Goal: Information Seeking & Learning: Understand process/instructions

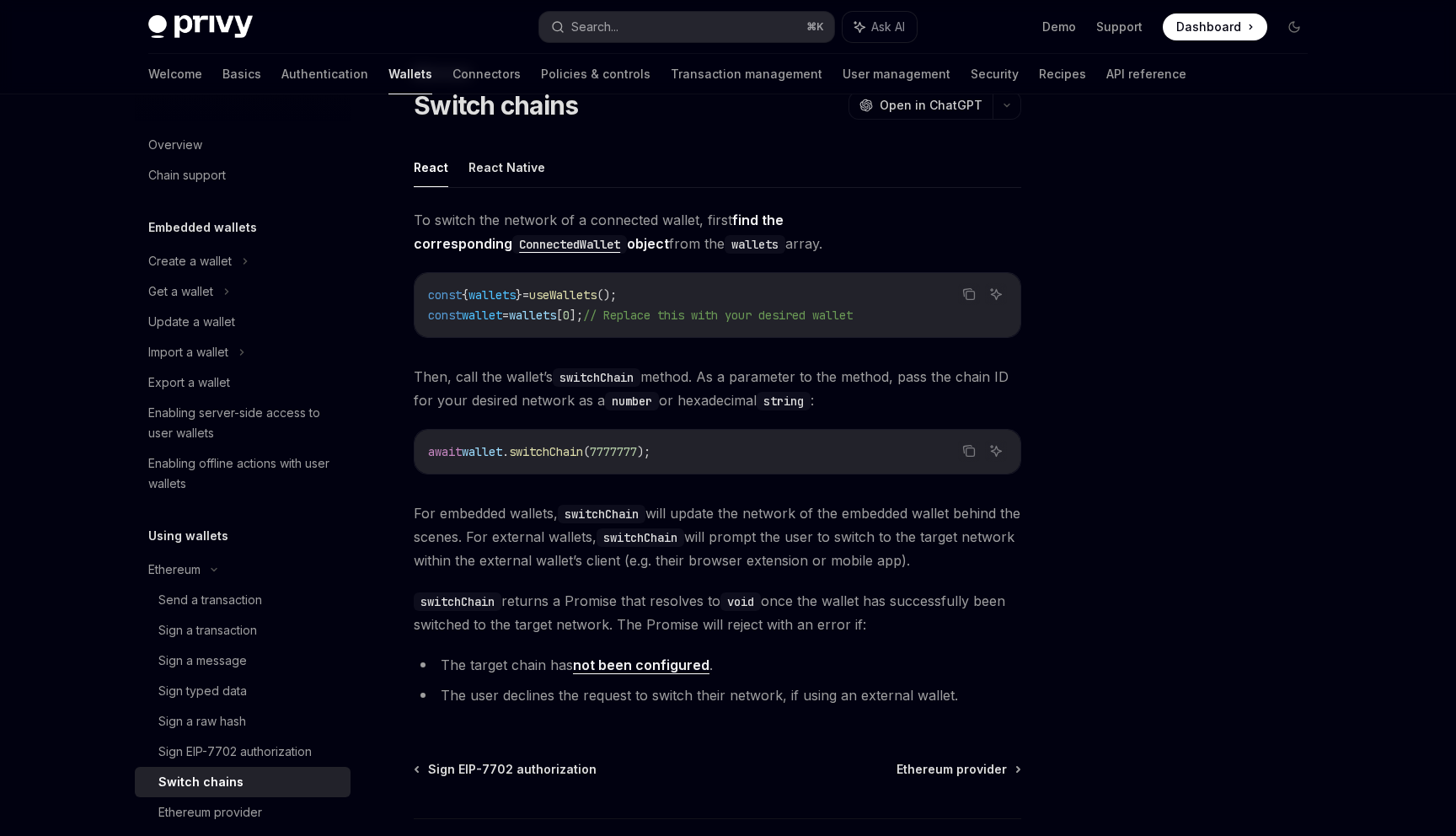
scroll to position [74, 0]
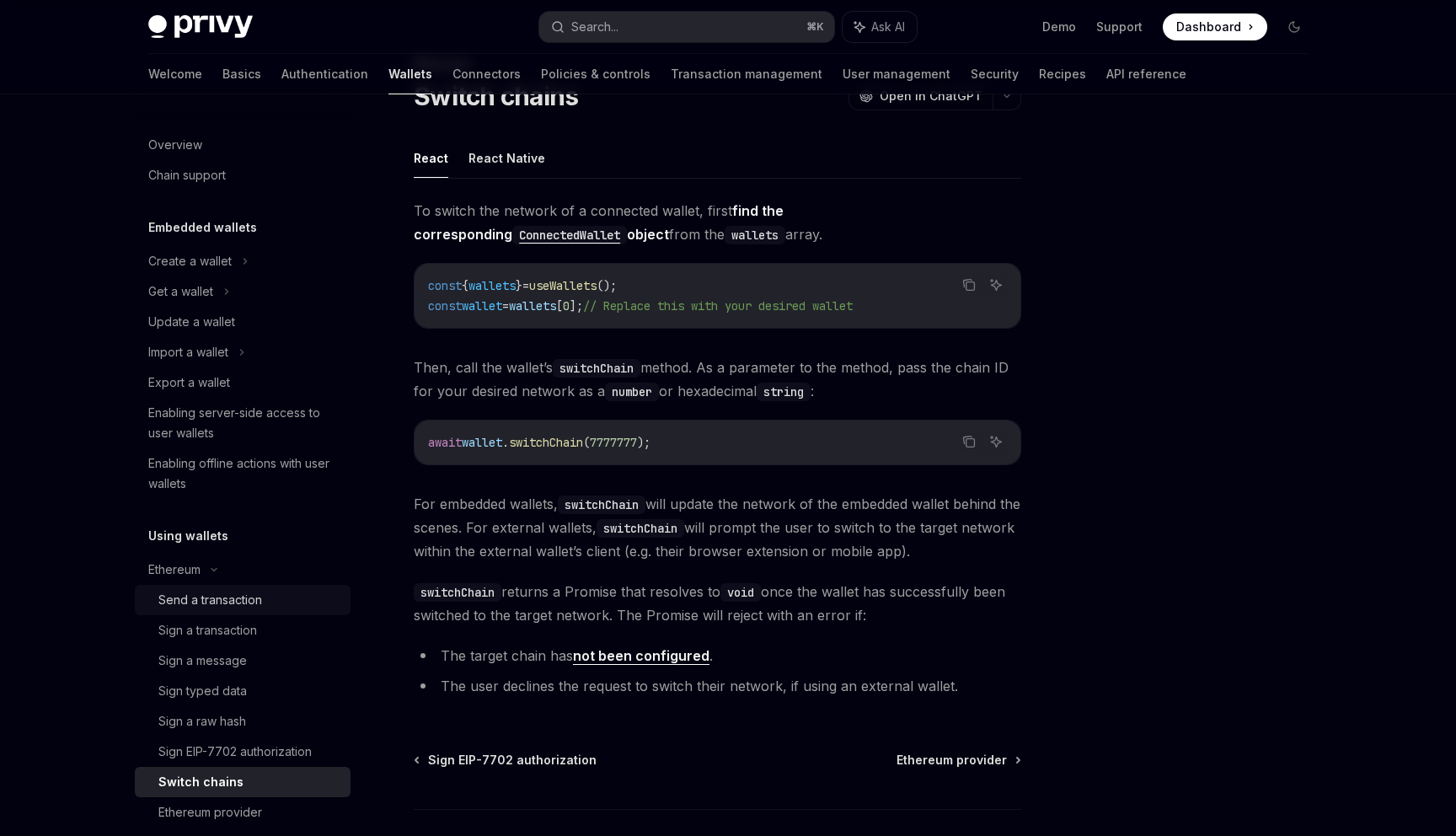
click at [298, 592] on div "Send a transaction" at bounding box center [250, 600] width 182 height 21
type textarea "*"
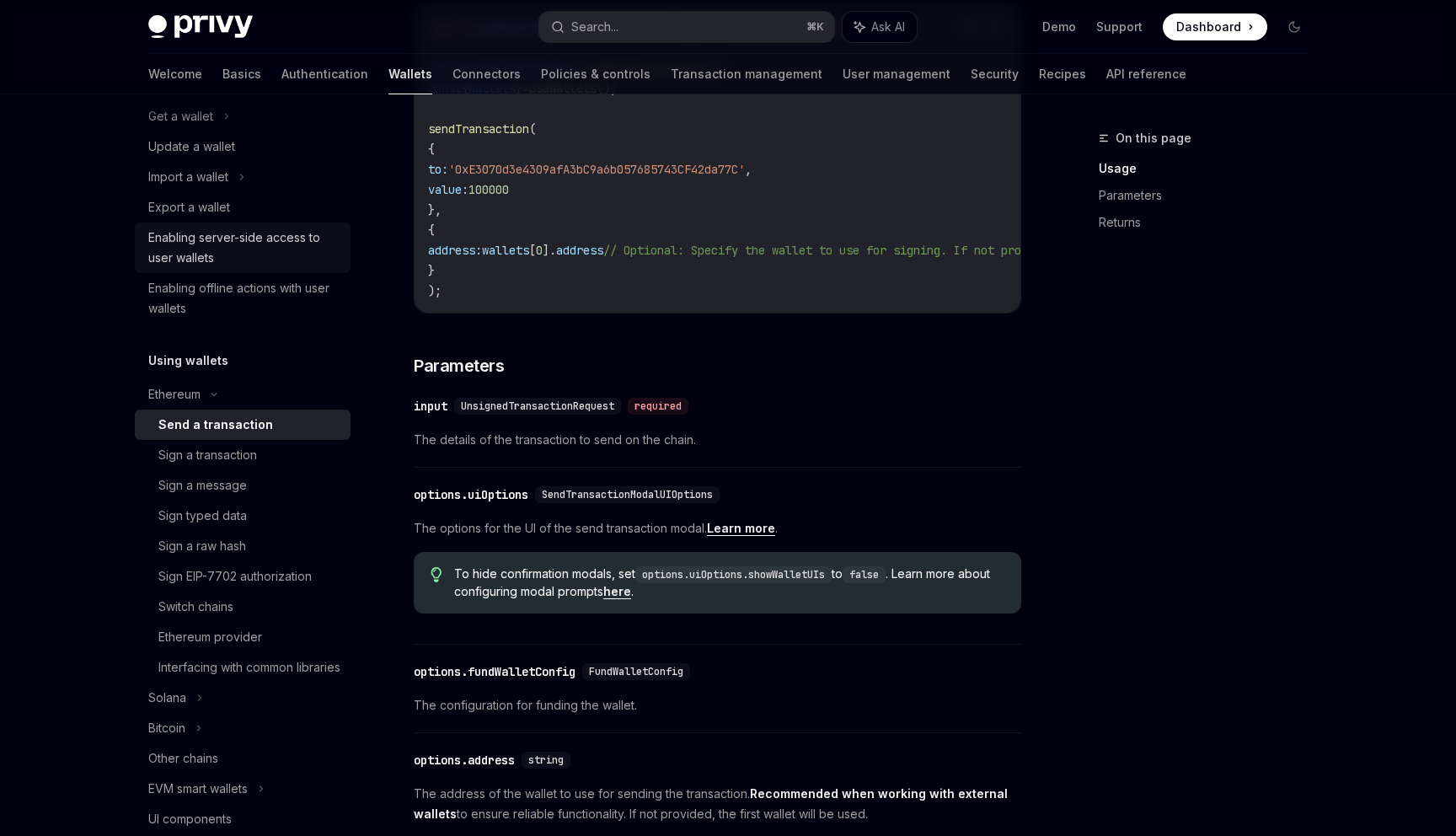
scroll to position [180, 0]
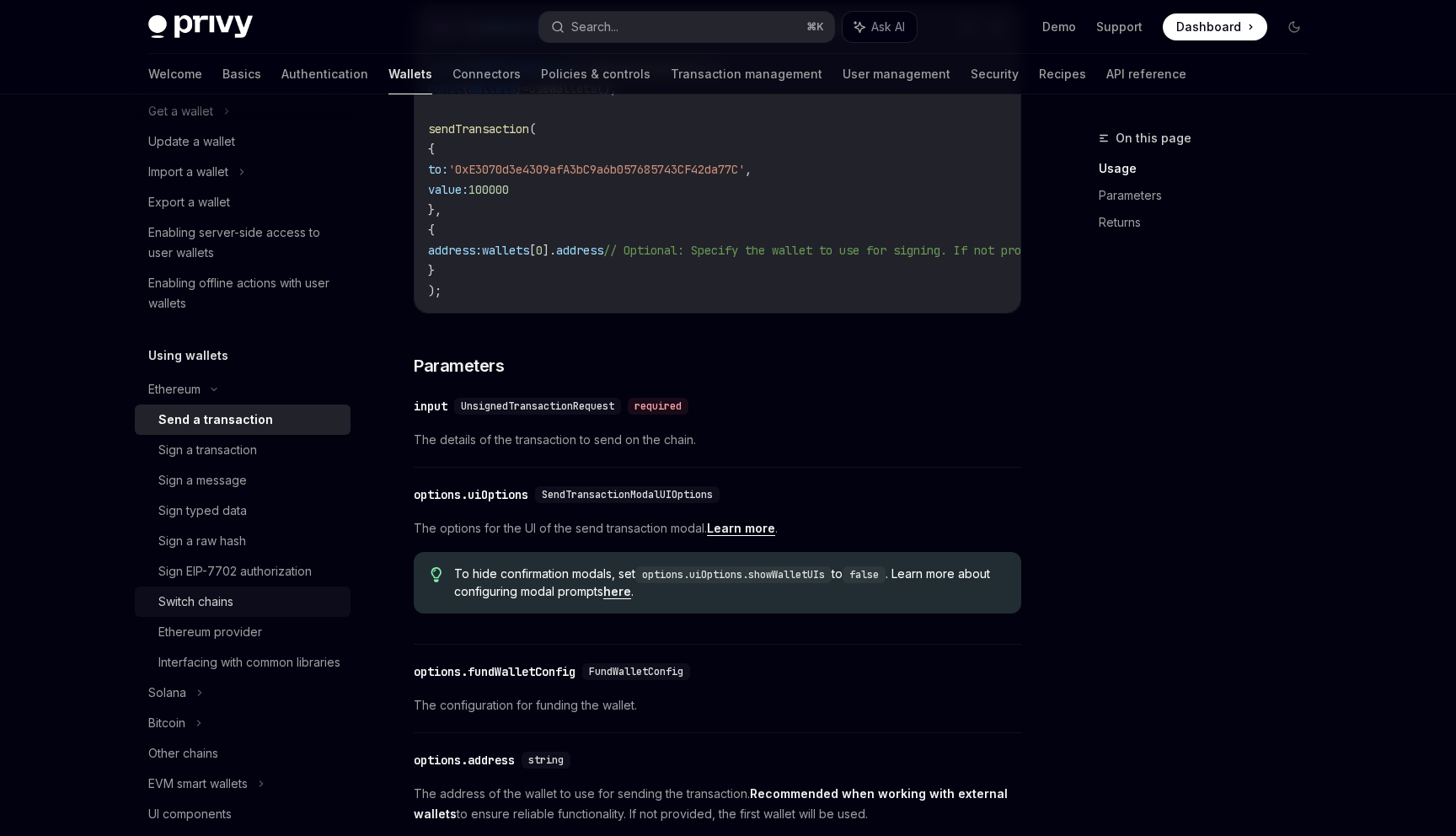
click at [254, 601] on div "Switch chains" at bounding box center [250, 602] width 182 height 21
click at [270, 635] on div "Ethereum provider" at bounding box center [250, 632] width 182 height 21
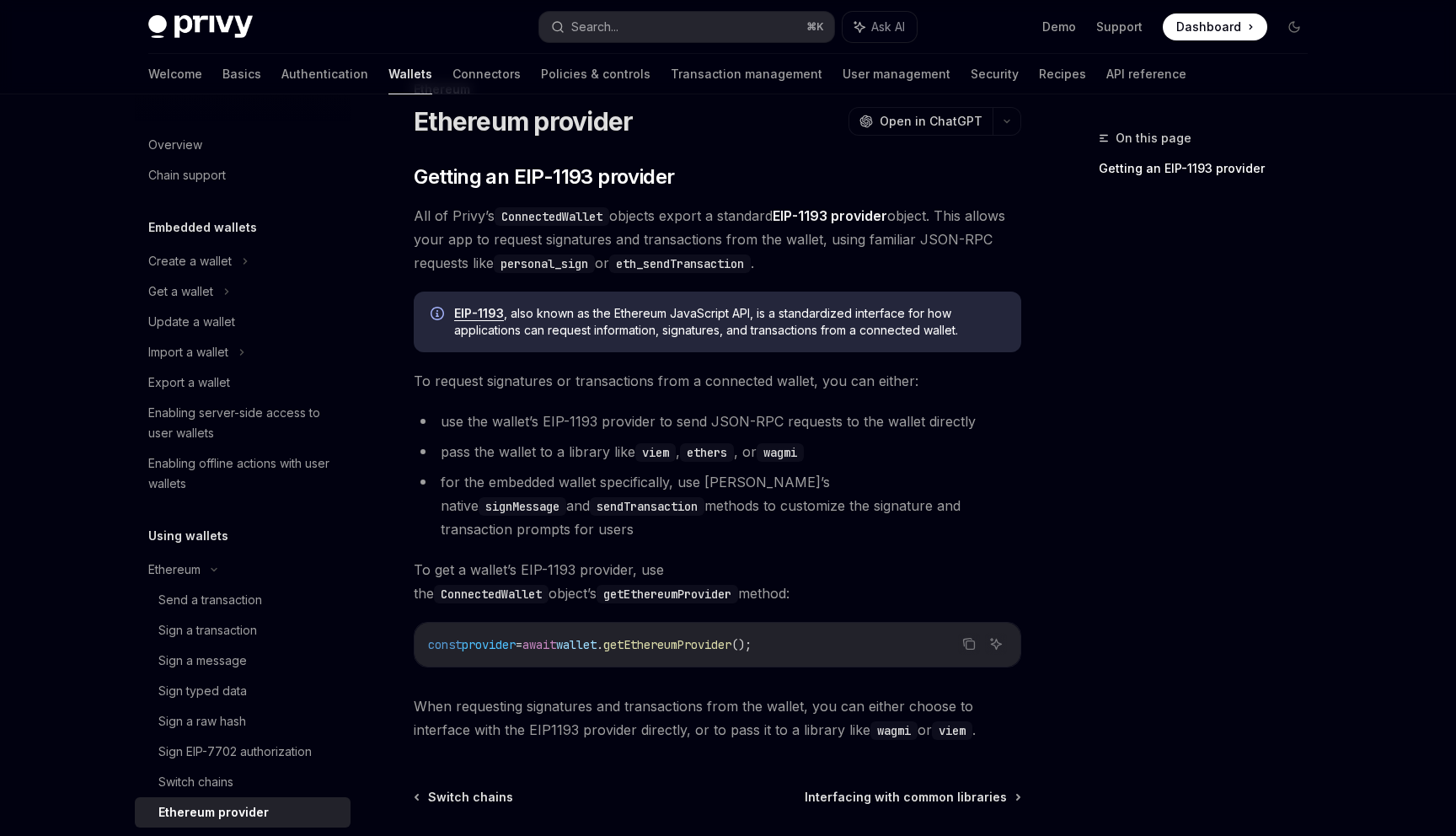
scroll to position [88, 0]
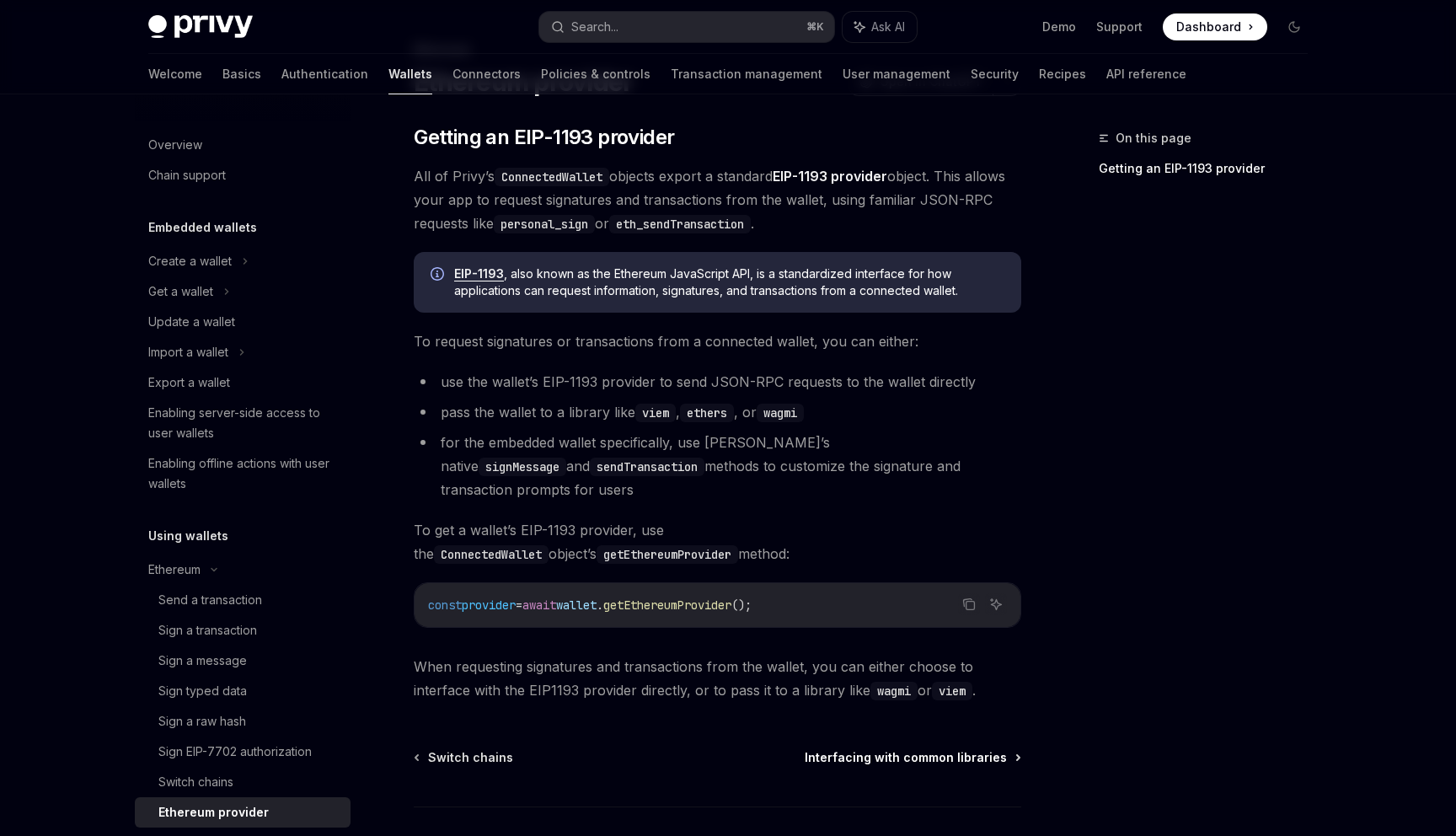
click at [851, 749] on span "Interfacing with common libraries" at bounding box center [905, 757] width 202 height 17
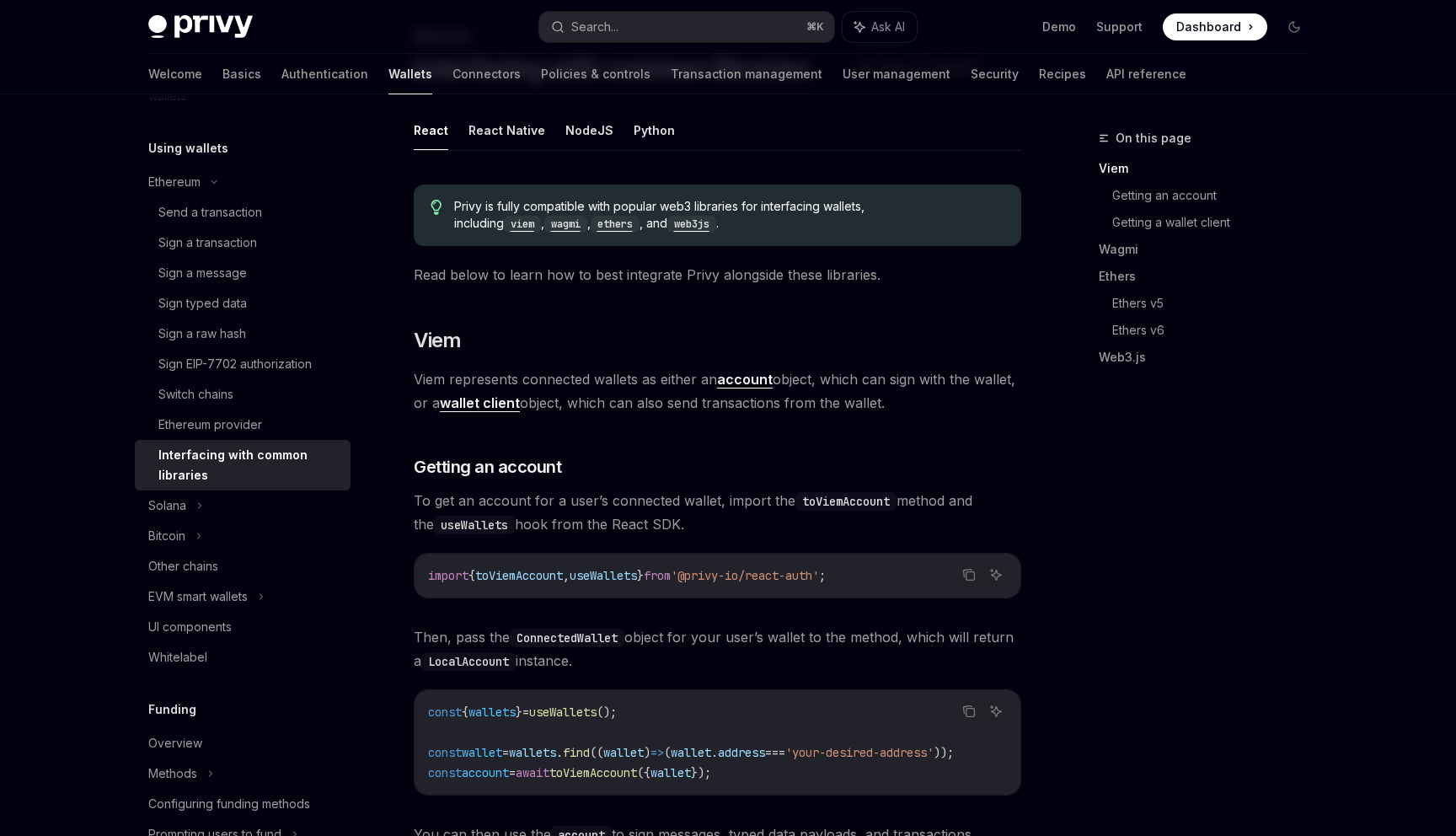
scroll to position [103, 0]
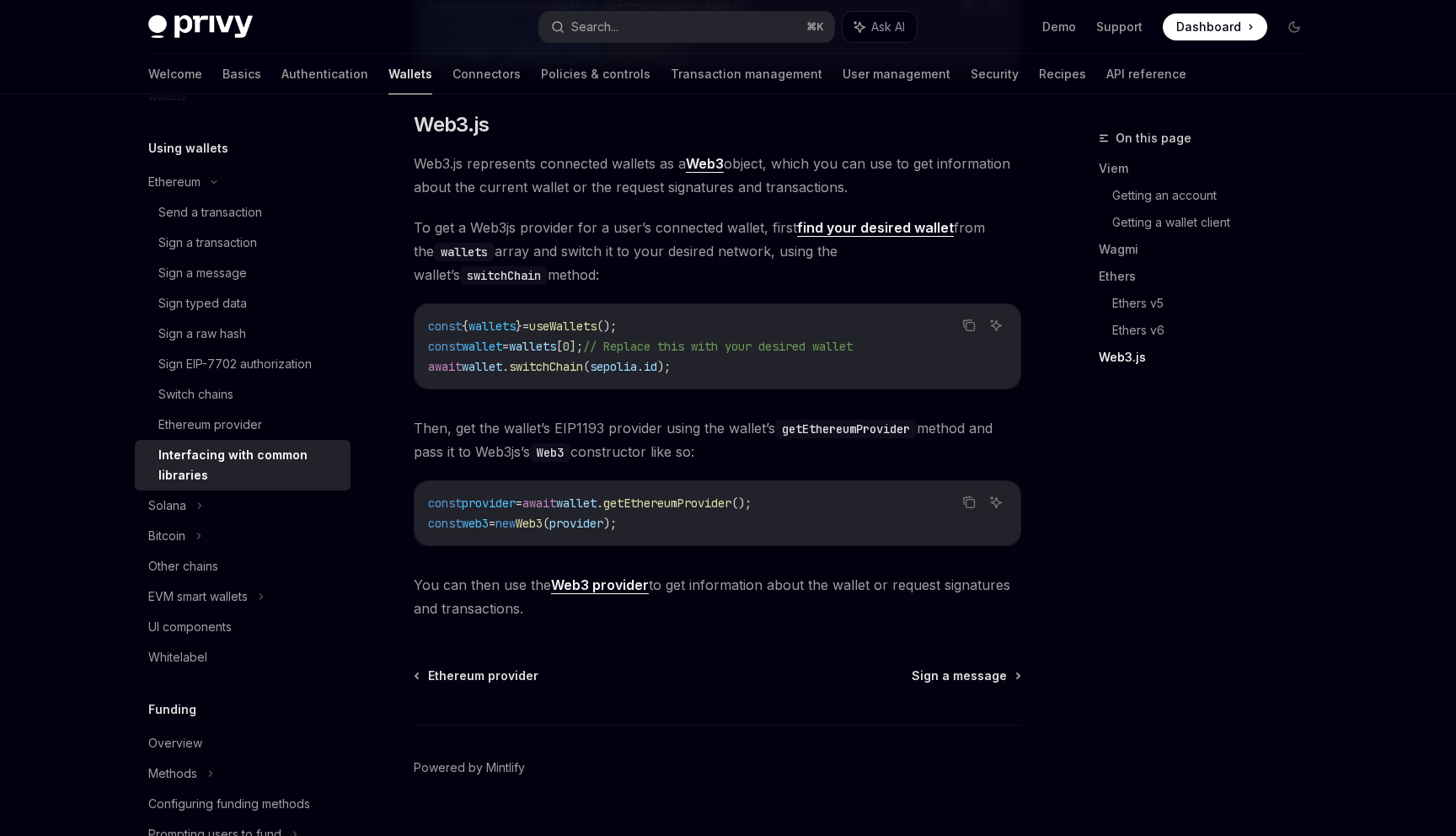
scroll to position [2137, 0]
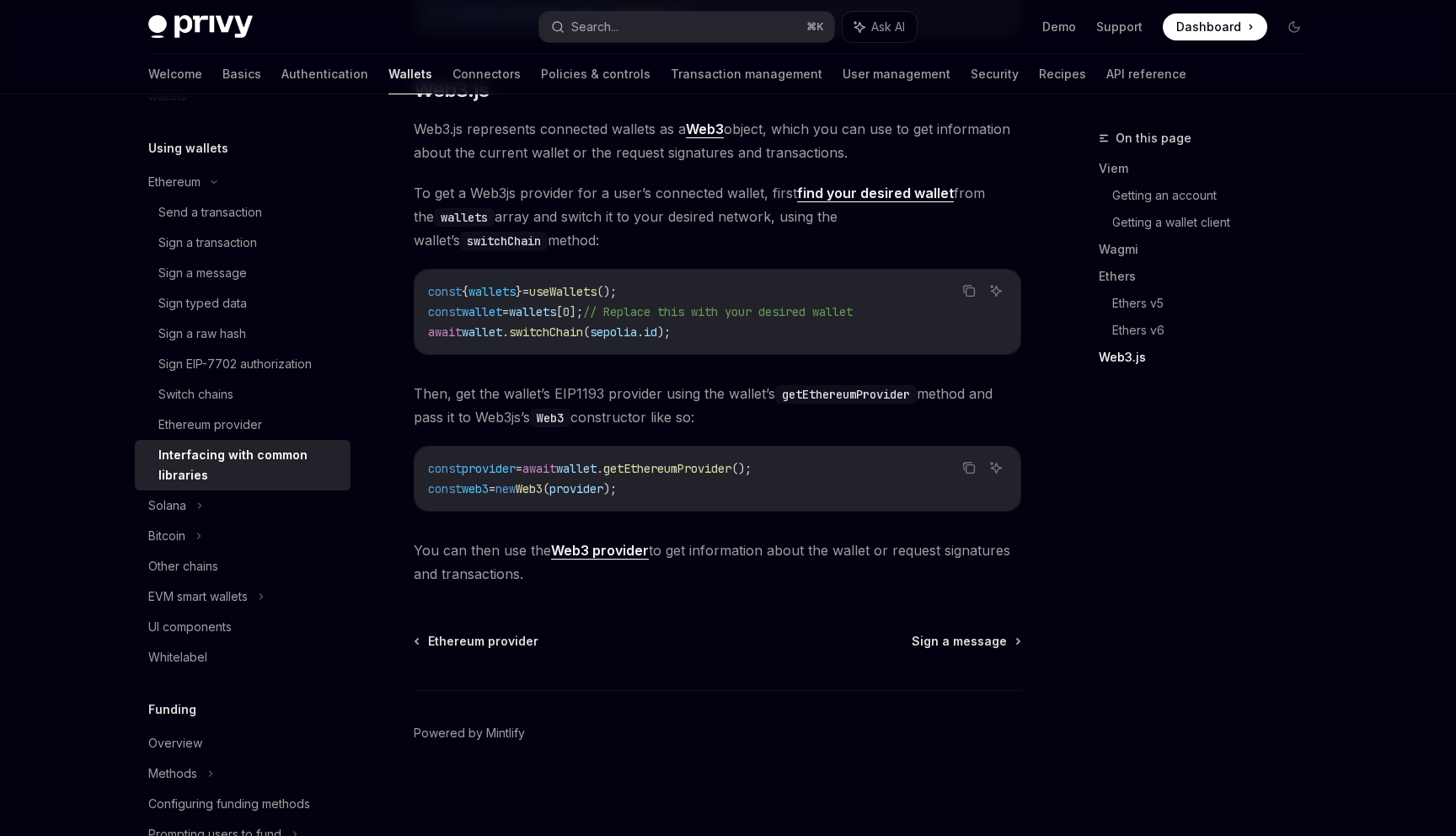
click at [945, 336] on code "const { wallets } = useWallets (); const wallet = wallets [ 0 ]; // Replace thi…" at bounding box center [717, 312] width 579 height 61
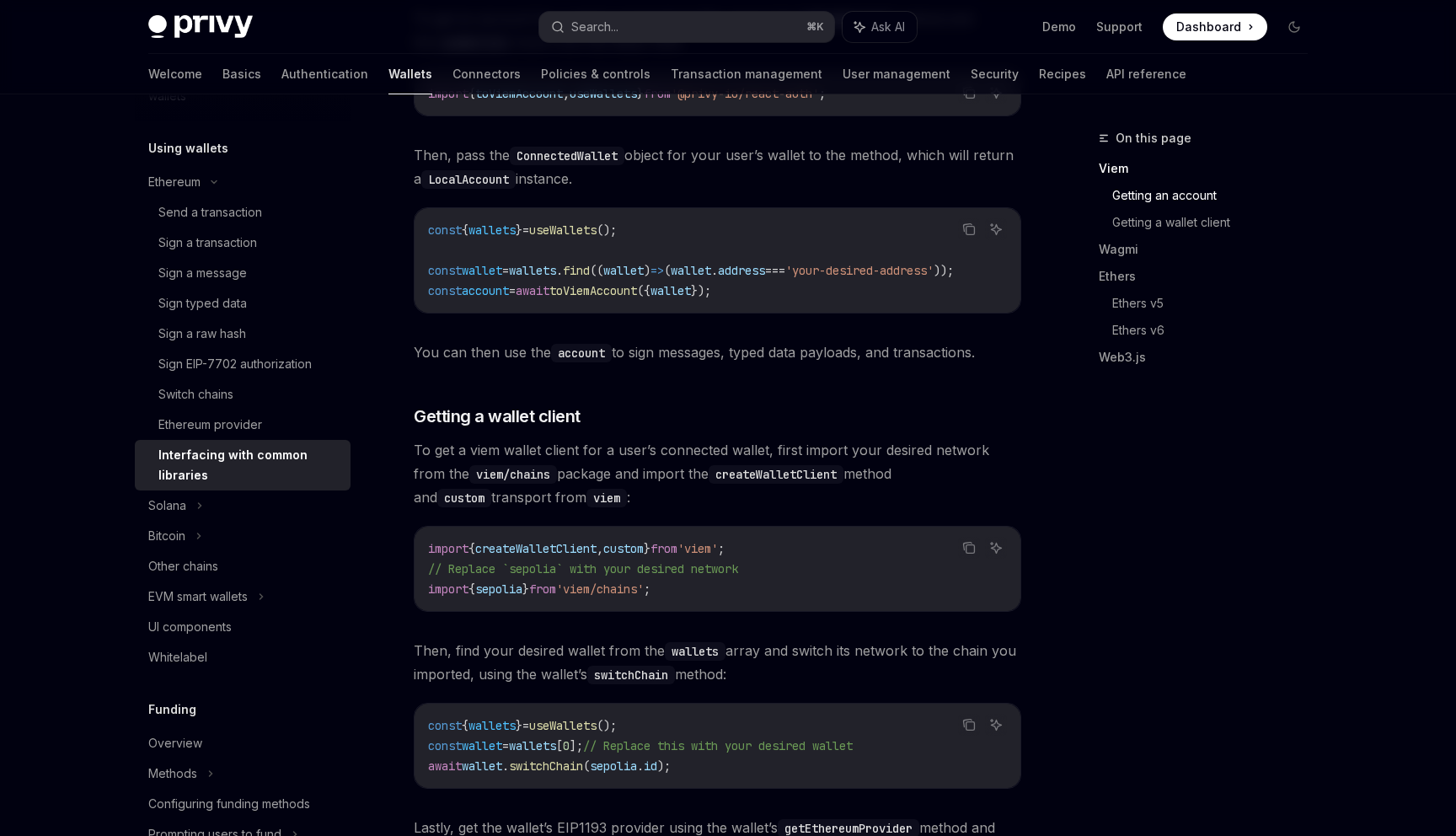
scroll to position [595, 0]
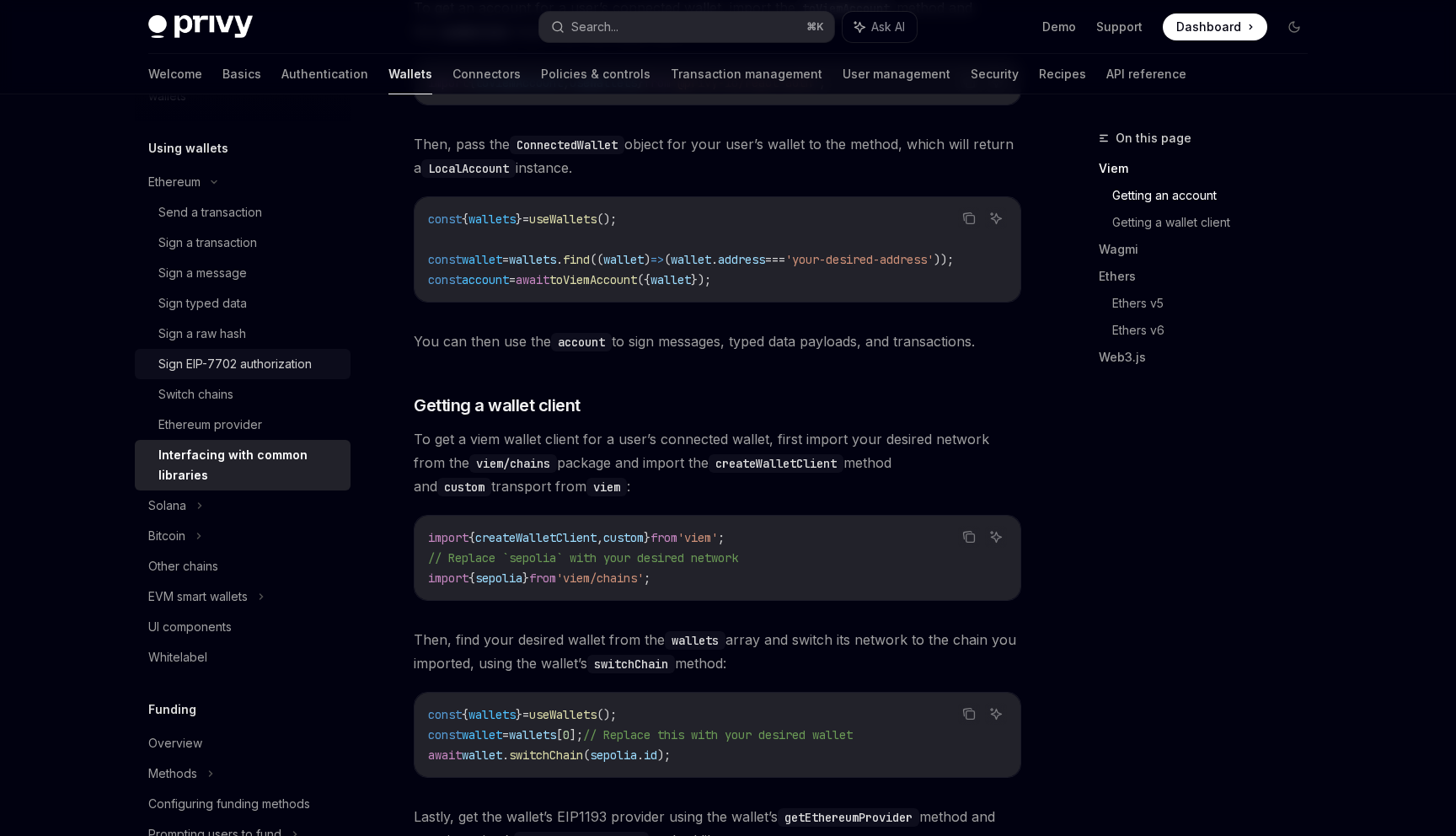
click at [242, 371] on div "Sign EIP-7702 authorization" at bounding box center [235, 364] width 153 height 21
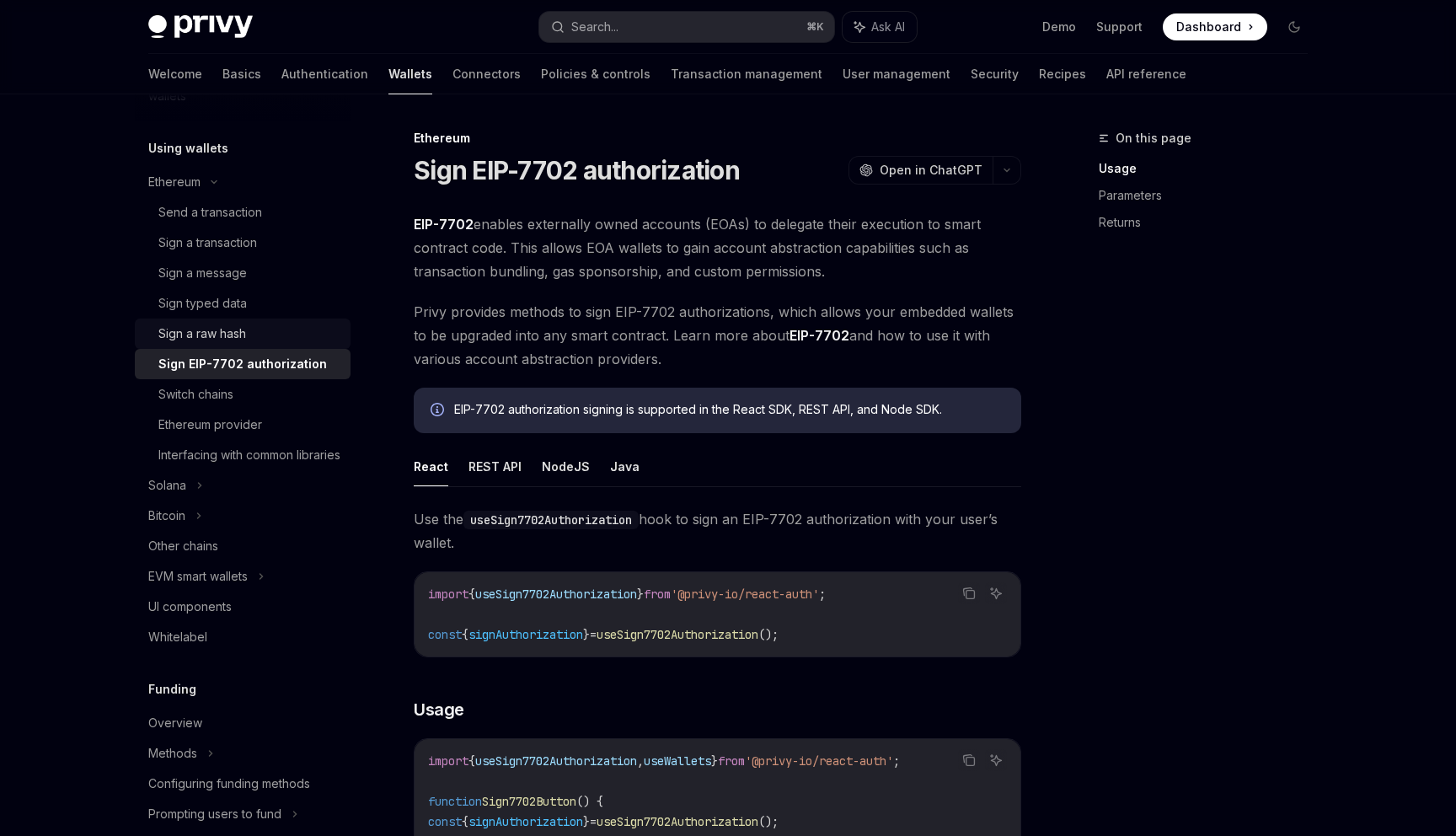
click at [246, 335] on div "Sign a raw hash" at bounding box center [202, 333] width 87 height 21
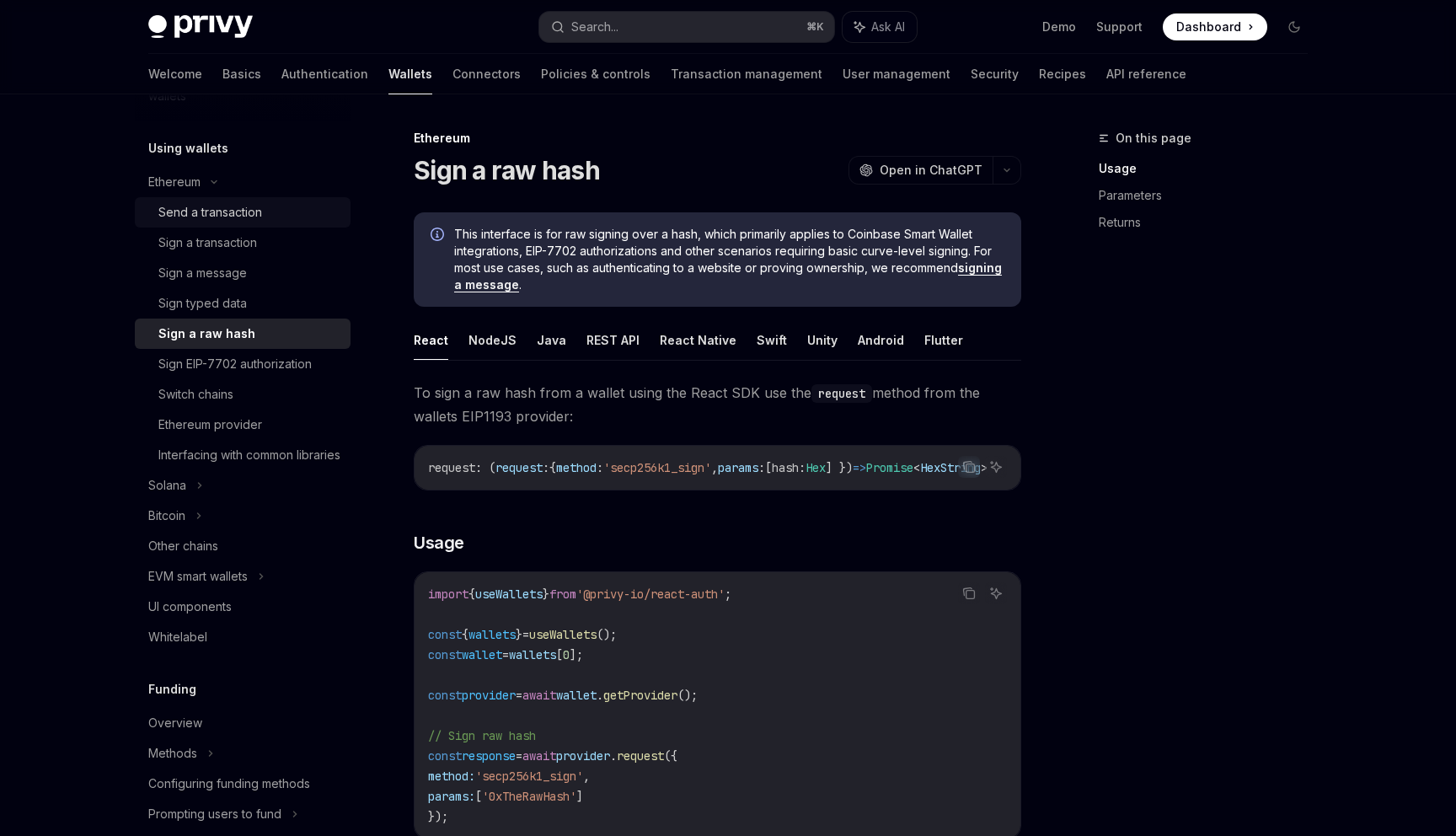
click at [249, 224] on link "Send a transaction" at bounding box center [243, 212] width 216 height 30
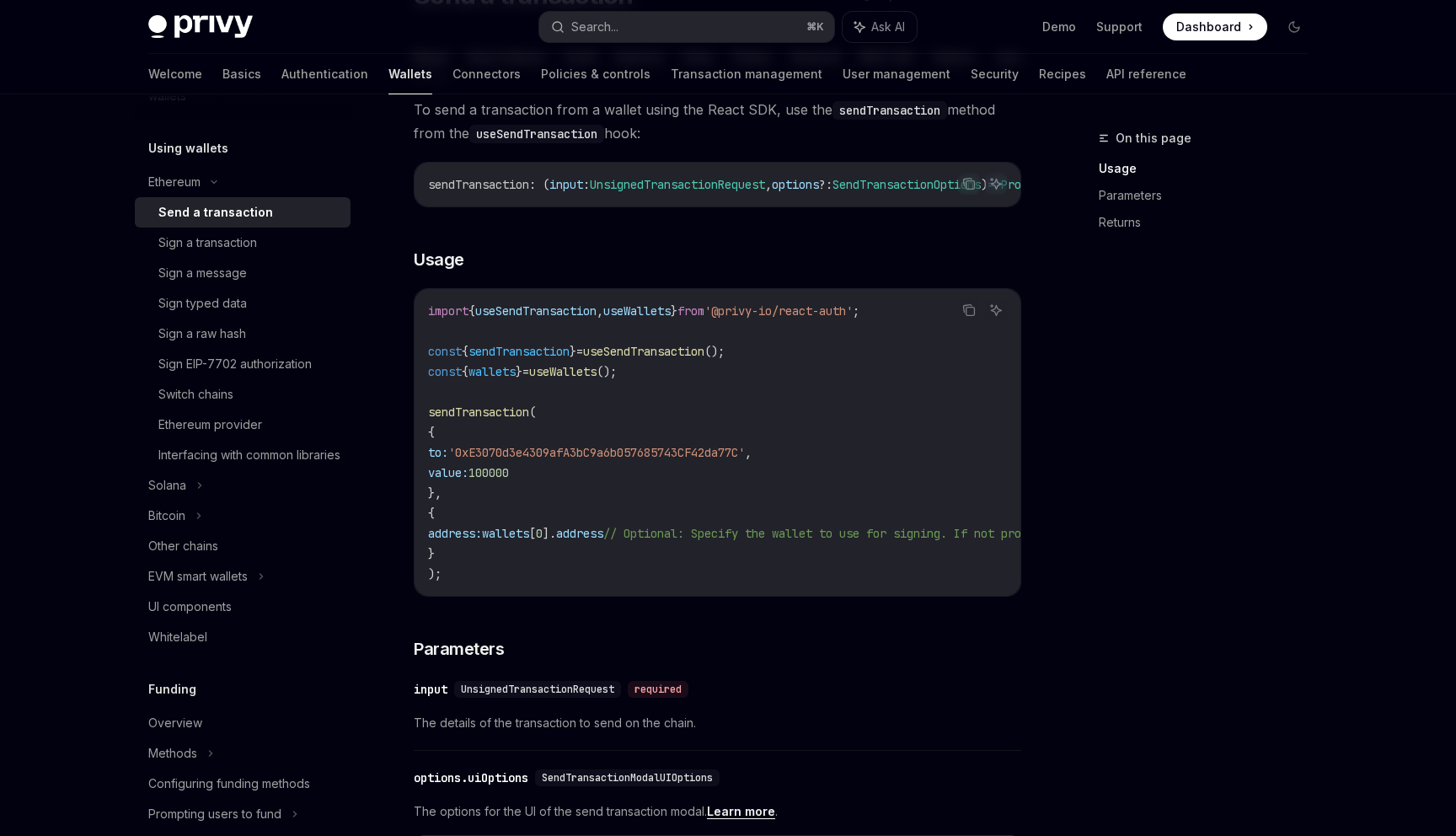
scroll to position [238, 0]
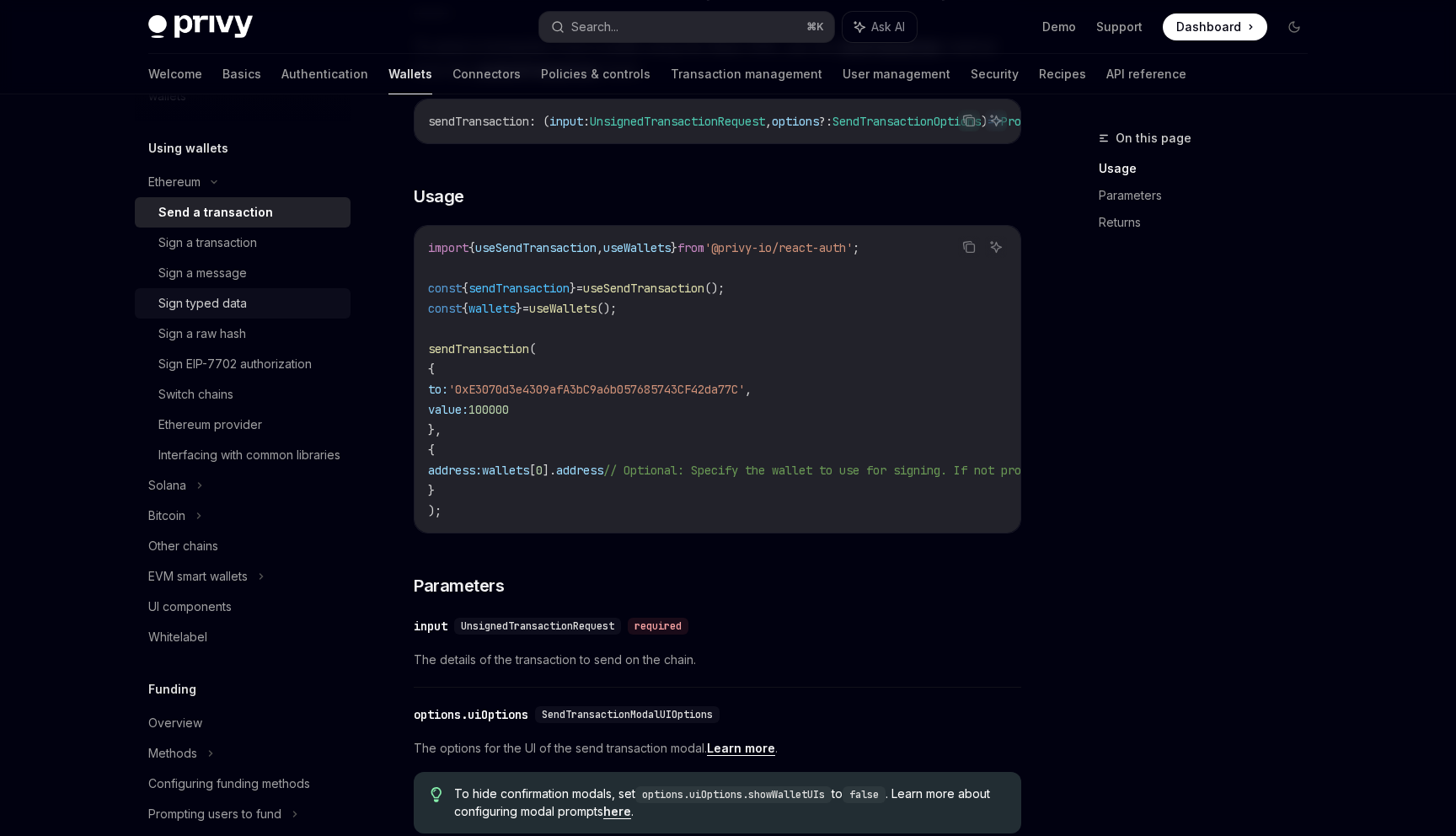
click at [267, 304] on div "Sign typed data" at bounding box center [250, 303] width 182 height 21
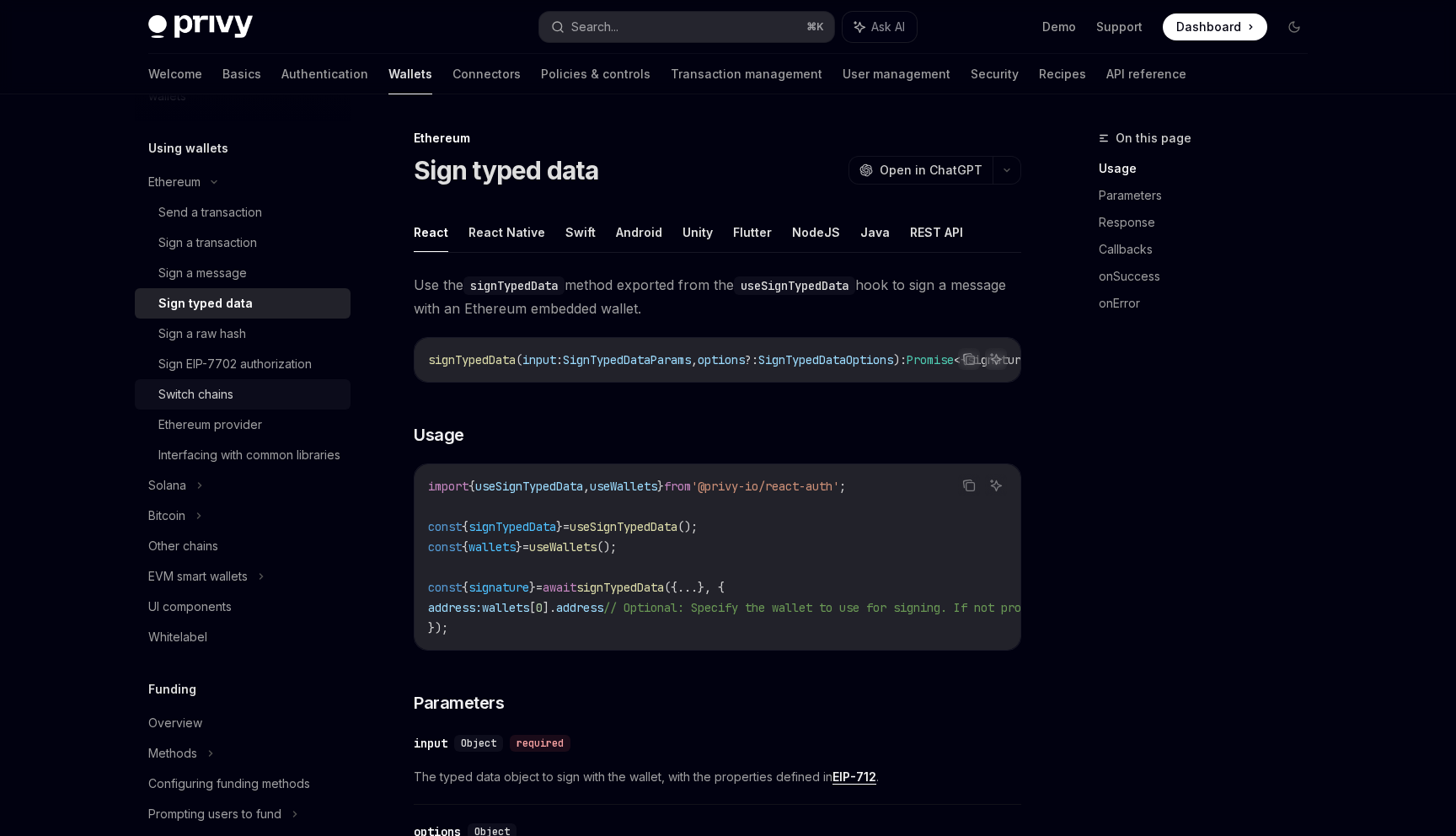
click at [252, 401] on div "Switch chains" at bounding box center [250, 394] width 182 height 21
type textarea "*"
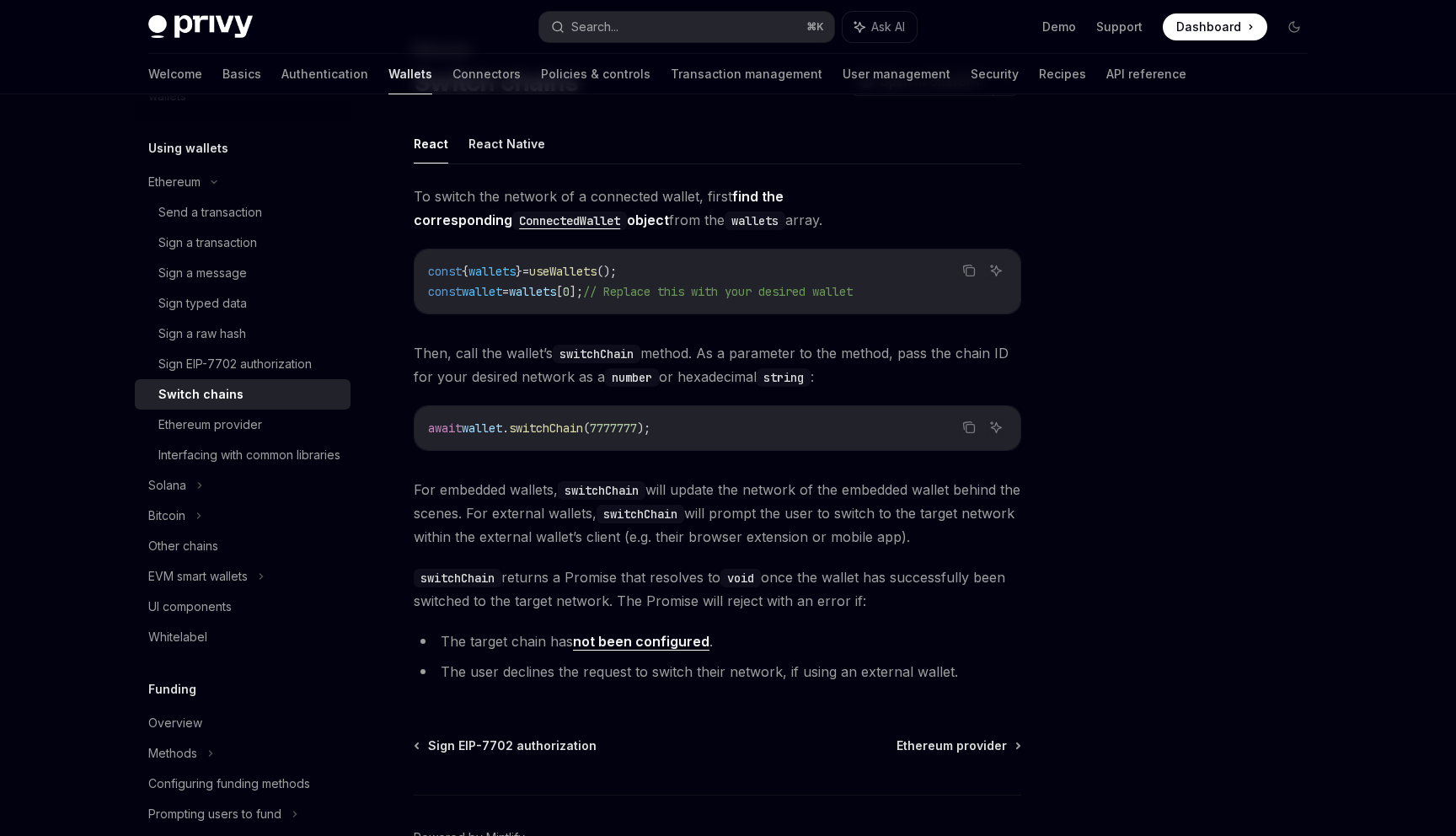
scroll to position [193, 0]
